Goal: Find specific page/section: Find specific page/section

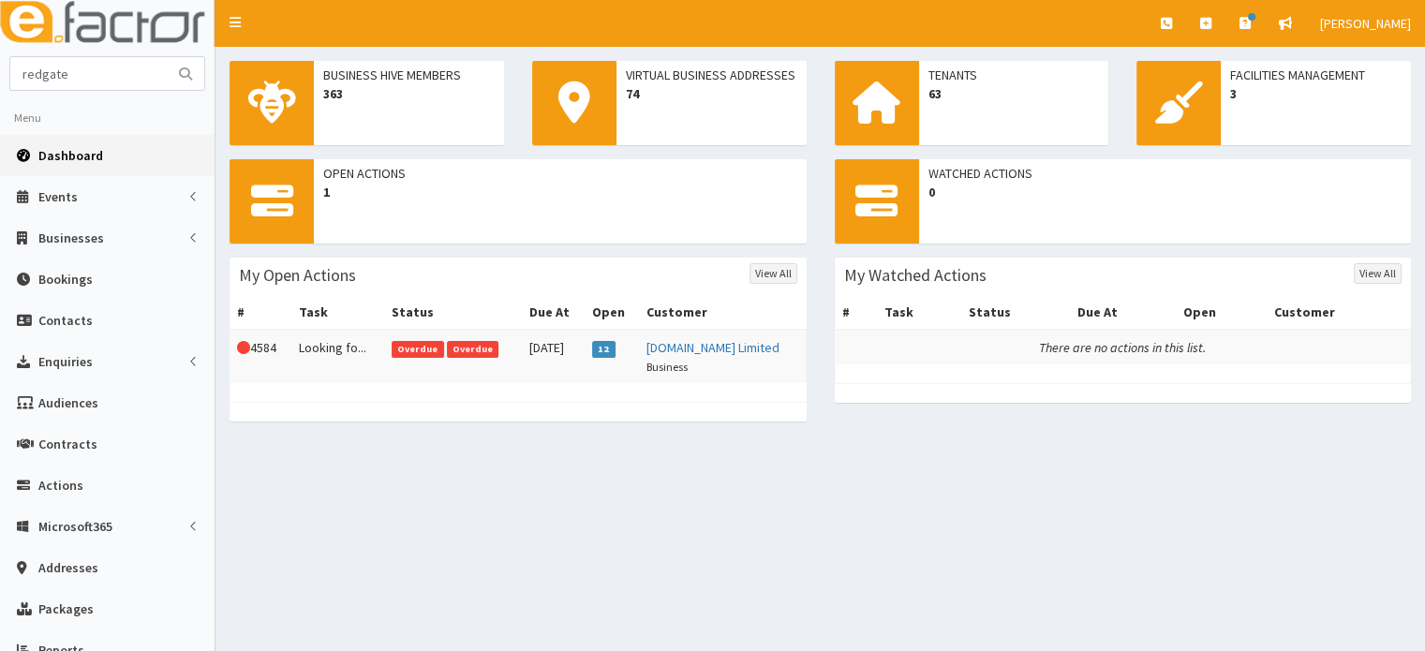
type input "redgate"
click at [167, 57] on button "submit" at bounding box center [185, 73] width 37 height 33
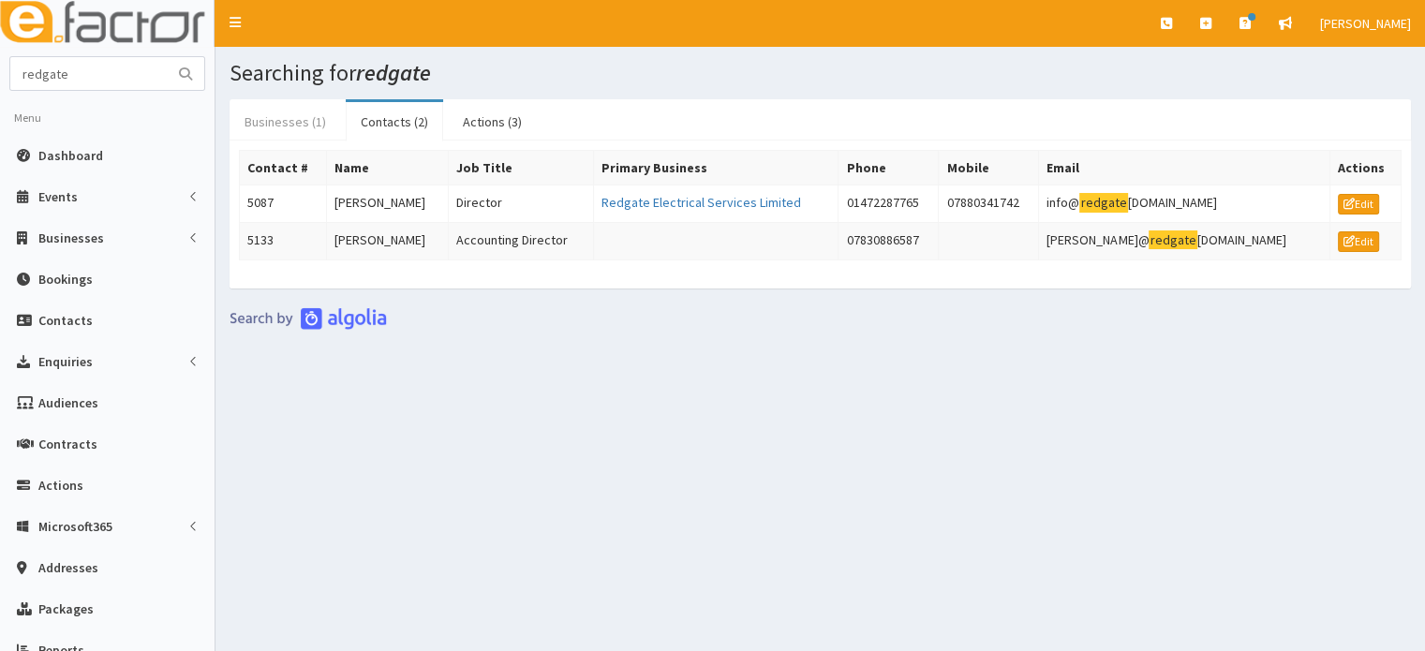
click at [271, 118] on link "Businesses (1)" at bounding box center [285, 121] width 111 height 39
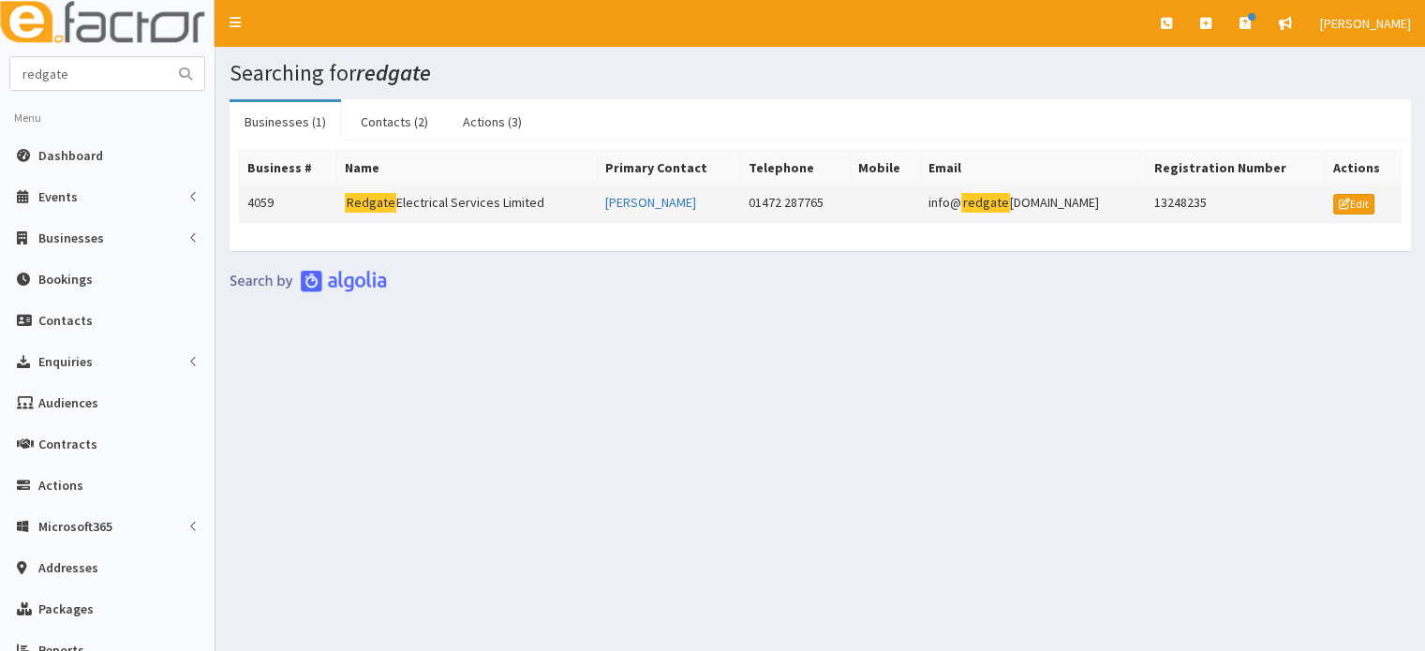
click at [456, 216] on td "Redgate Electrical Services Limited" at bounding box center [467, 203] width 260 height 37
